Goal: Ask a question: Seek information or help from site administrators or community

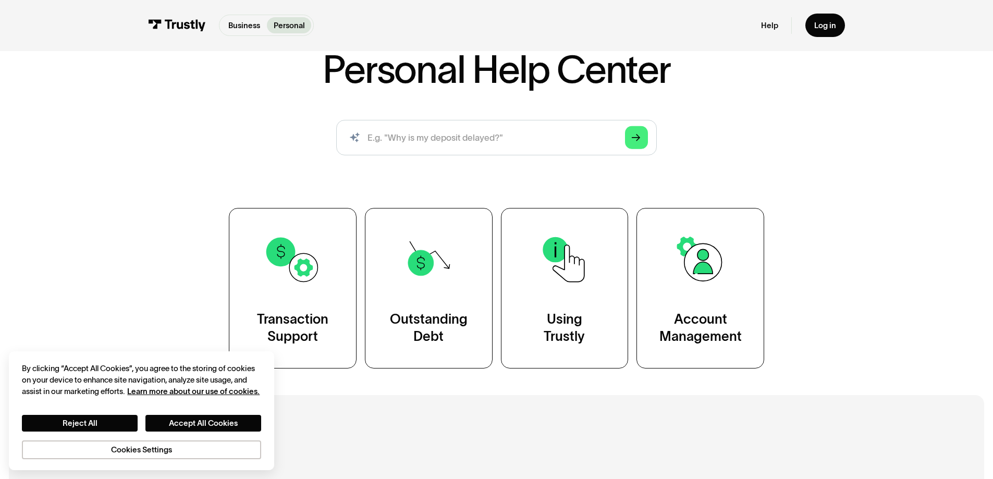
scroll to position [104, 0]
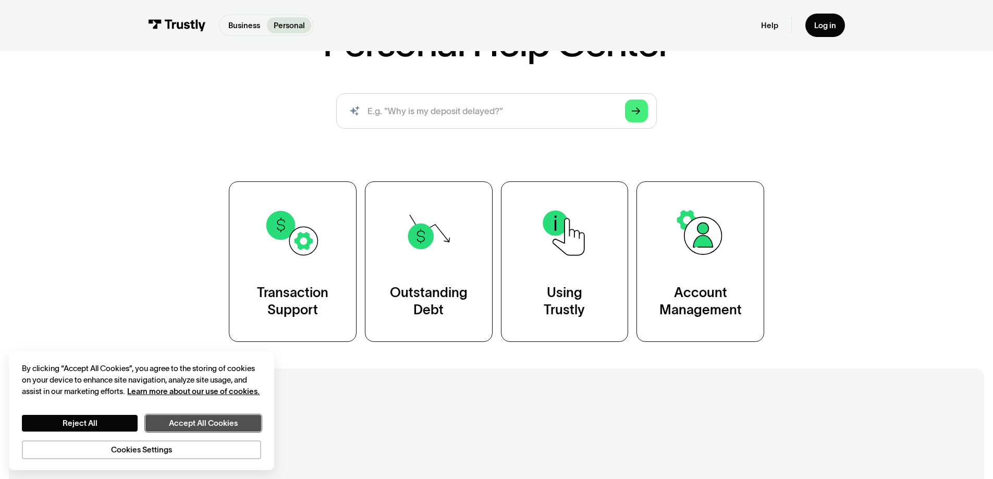
click at [155, 426] on button "Accept All Cookies" at bounding box center [203, 423] width 116 height 17
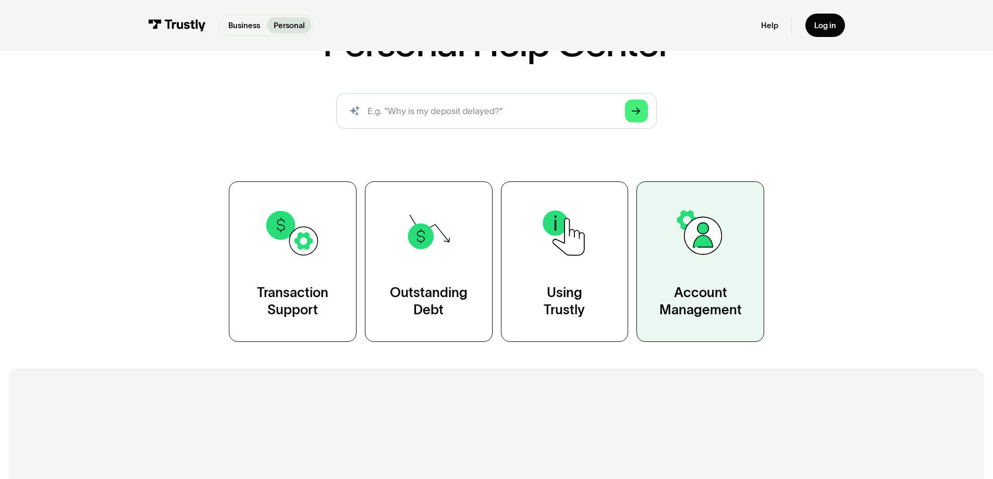
click at [695, 286] on div "Account Management" at bounding box center [700, 301] width 82 height 35
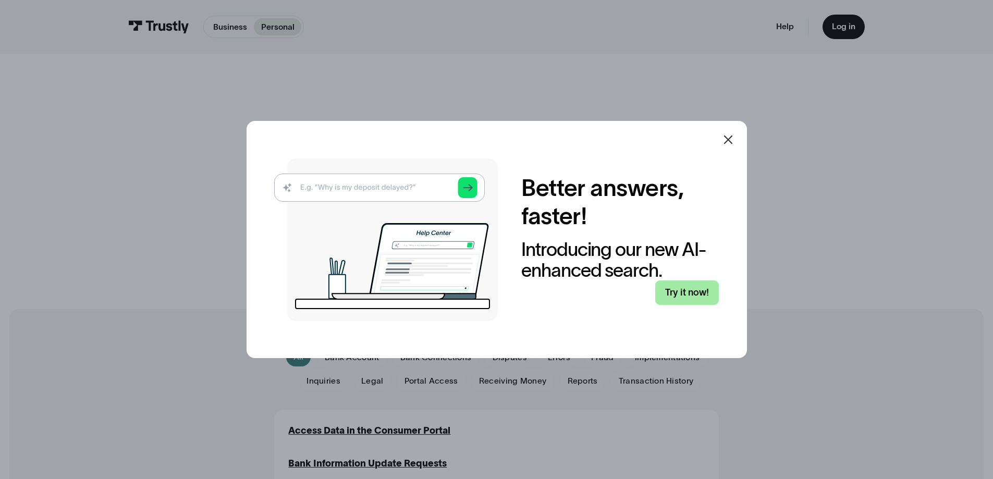
click at [702, 292] on link "Try it now!" at bounding box center [687, 292] width 64 height 24
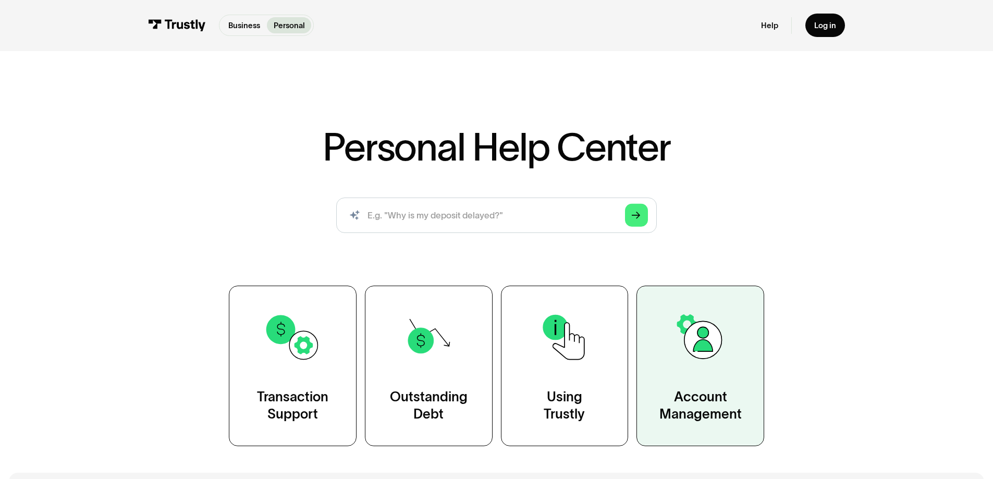
click at [669, 373] on link "Account Management" at bounding box center [700, 366] width 128 height 160
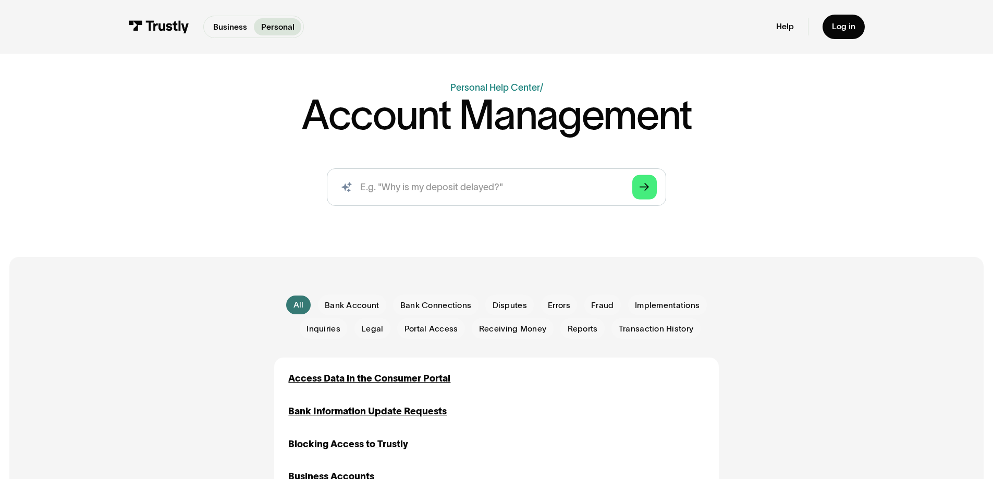
scroll to position [156, 0]
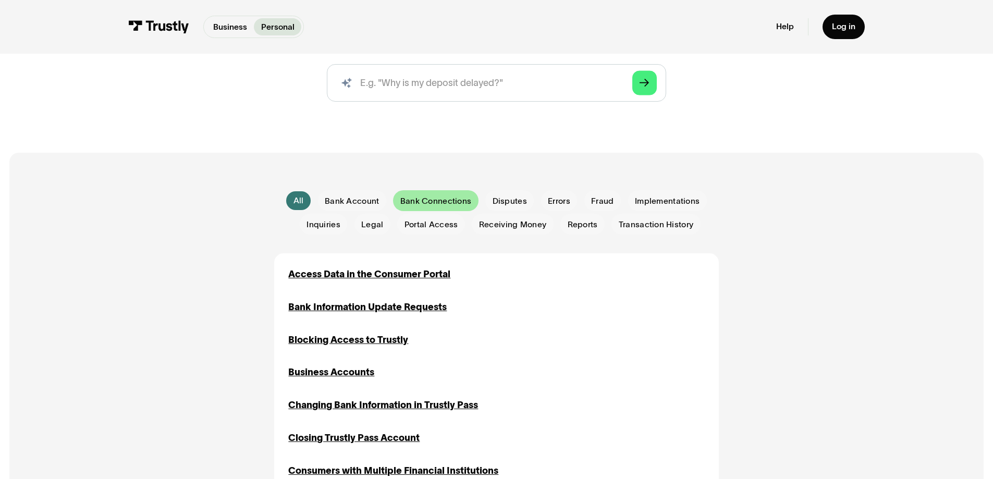
click at [444, 204] on span "Bank Connections" at bounding box center [435, 200] width 71 height 11
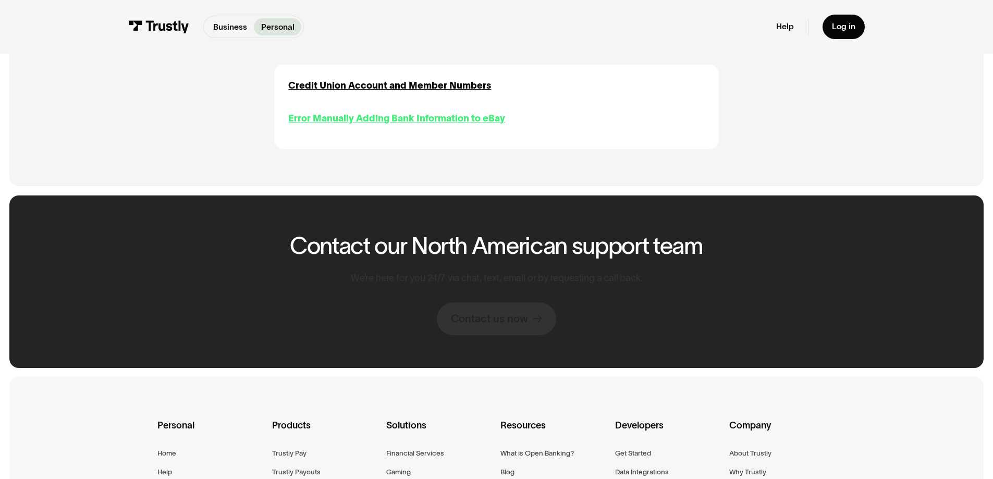
scroll to position [365, 0]
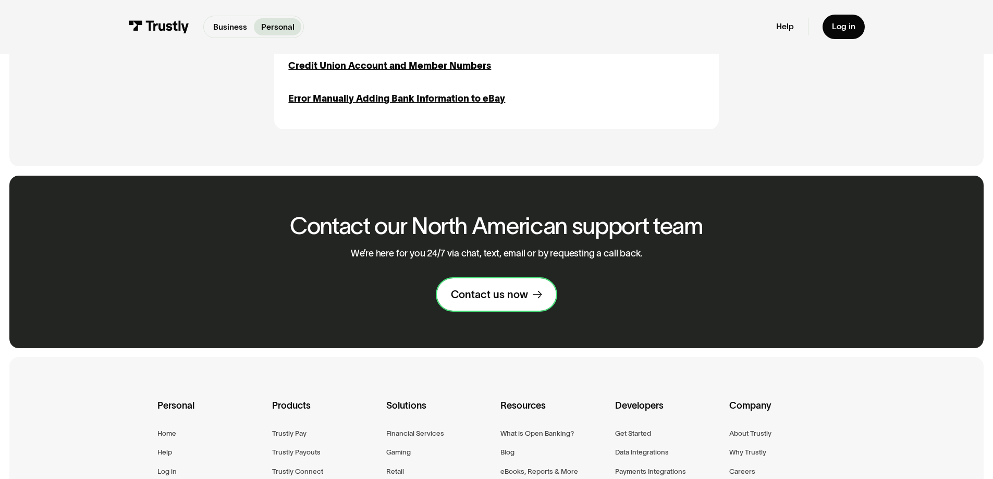
click at [484, 301] on div "Contact us now" at bounding box center [489, 295] width 77 height 14
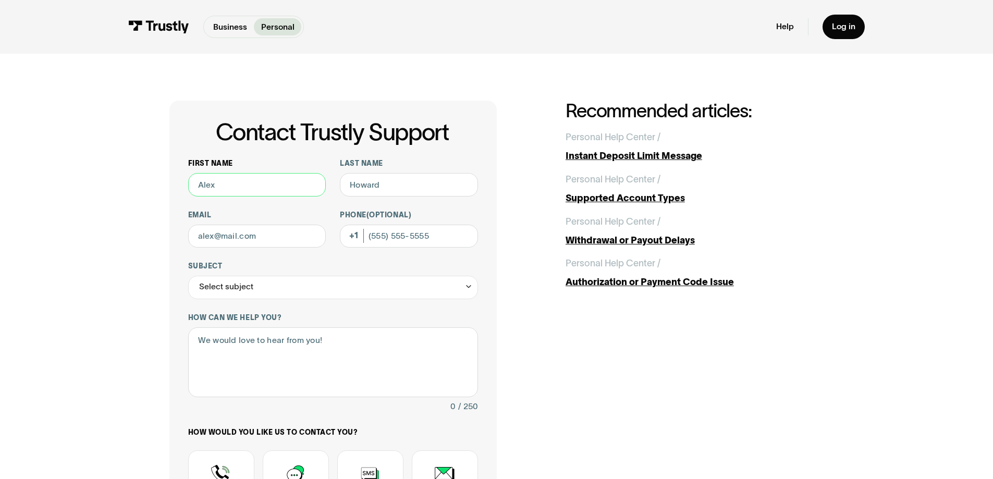
click at [264, 187] on input "First name" at bounding box center [257, 184] width 138 height 23
type input "[PERSON_NAME]"
type input "[PERSON_NAME][EMAIL_ADDRESS][DOMAIN_NAME]"
type input "[PHONE_NUMBER]"
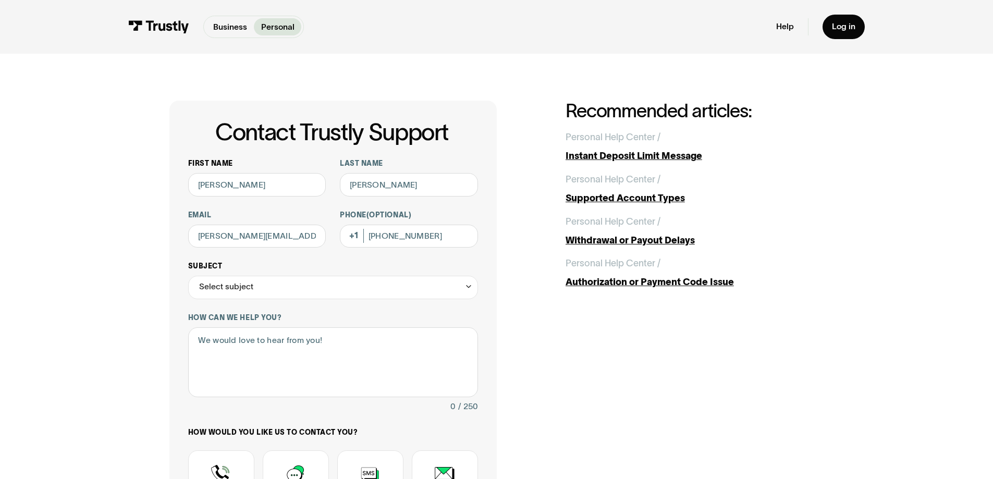
click at [322, 284] on div "Select subject" at bounding box center [333, 287] width 290 height 23
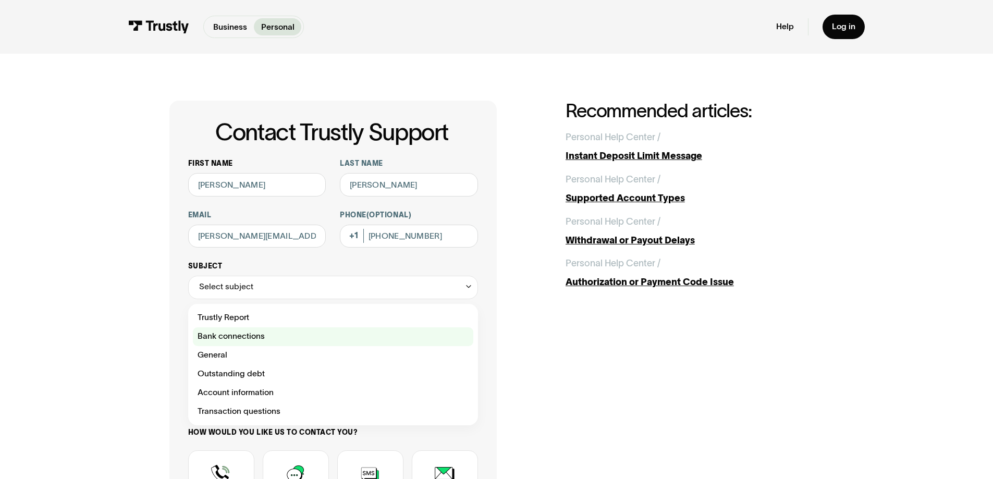
click at [311, 338] on div "Contact Trustly Support" at bounding box center [333, 336] width 280 height 19
type input "**********"
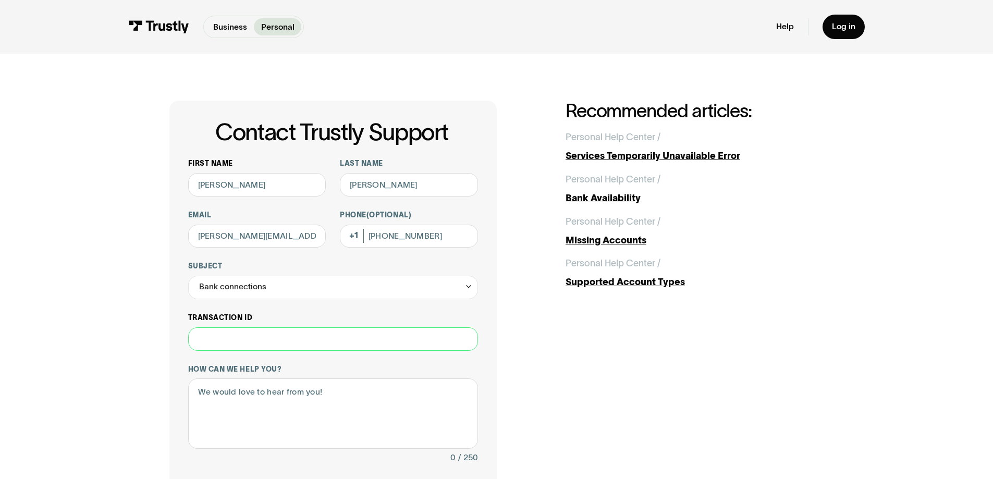
click at [276, 340] on input "Transaction ID" at bounding box center [333, 338] width 290 height 23
click at [274, 386] on textarea "How can we help you?" at bounding box center [333, 413] width 290 height 70
click at [327, 290] on div "Bank connections" at bounding box center [333, 287] width 290 height 23
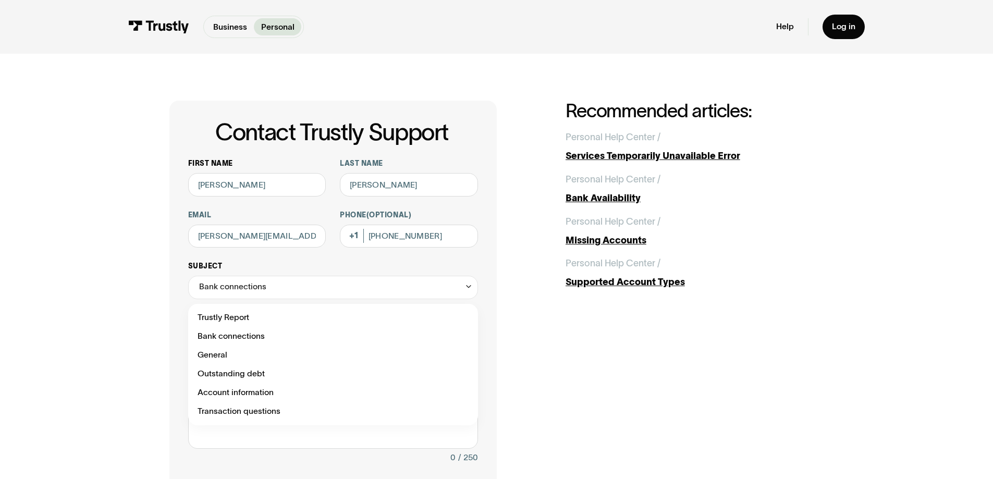
click at [327, 290] on div "Bank connections" at bounding box center [333, 287] width 290 height 23
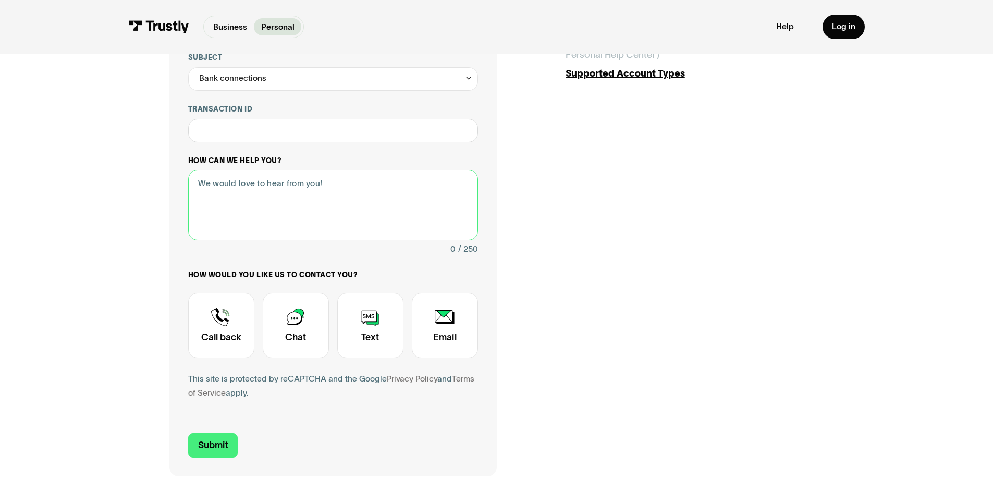
click at [318, 202] on textarea "How can we help you?" at bounding box center [333, 205] width 290 height 70
click at [302, 193] on textarea "How can we help you?" at bounding box center [333, 205] width 290 height 70
click at [38, 235] on div "**********" at bounding box center [496, 184] width 946 height 678
